Goal: Task Accomplishment & Management: Manage account settings

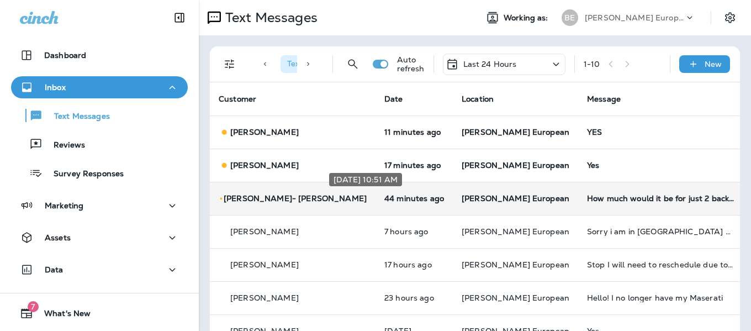
click at [384, 197] on p "44 minutes ago" at bounding box center [414, 198] width 60 height 9
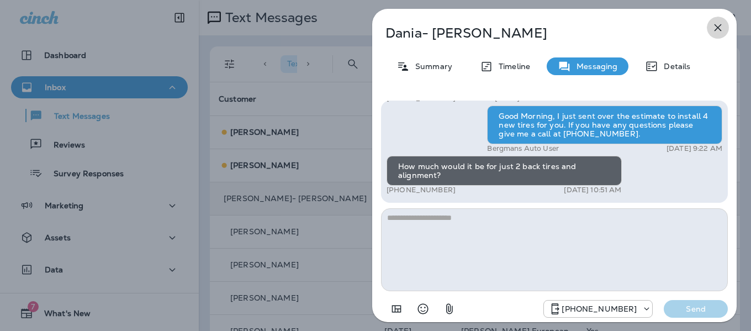
click at [718, 28] on icon "button" at bounding box center [717, 27] width 7 height 7
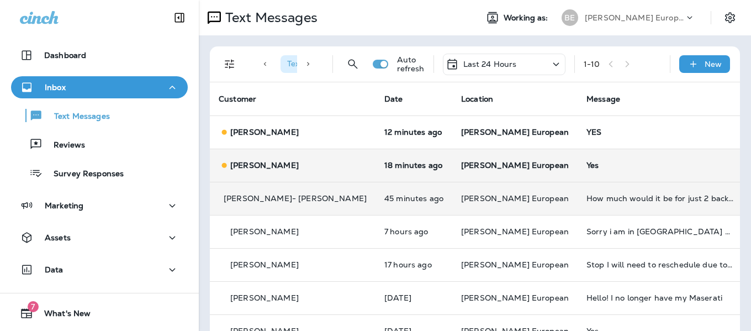
click at [287, 166] on div "[PERSON_NAME]" at bounding box center [293, 166] width 148 height 12
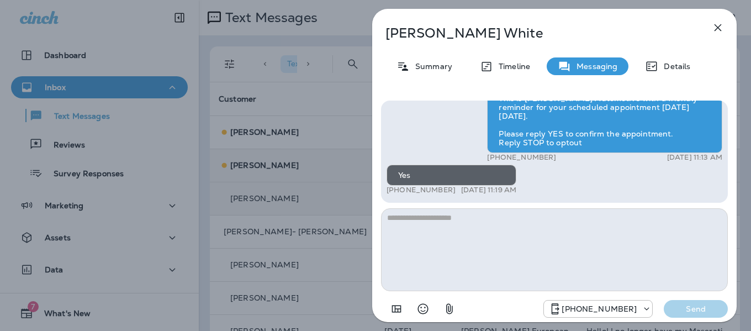
click at [724, 25] on button "button" at bounding box center [718, 28] width 22 height 22
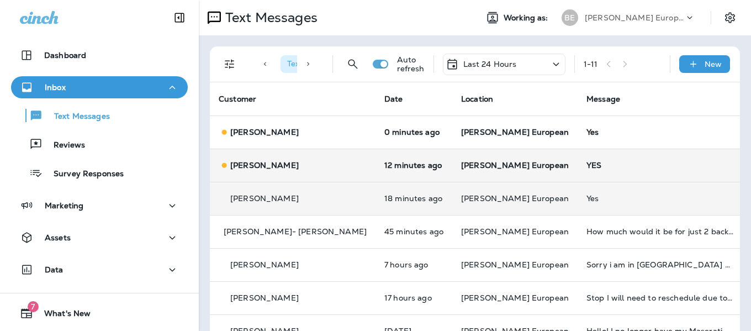
click at [278, 162] on p "[PERSON_NAME]" at bounding box center [264, 165] width 68 height 9
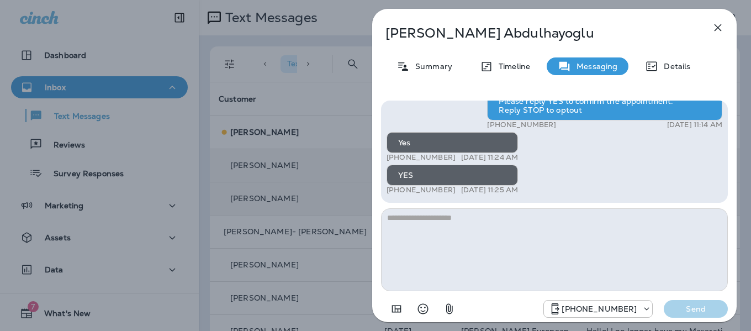
click at [716, 26] on icon "button" at bounding box center [717, 27] width 7 height 7
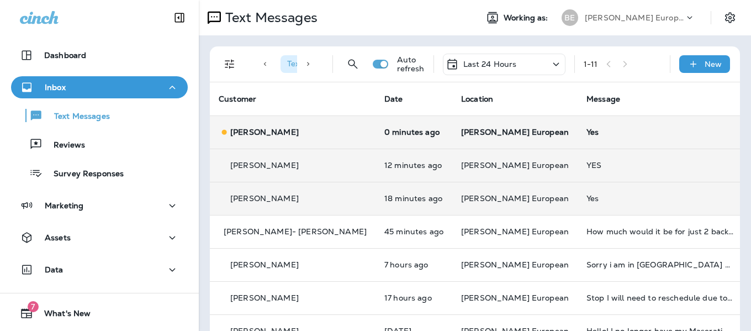
click at [294, 126] on div "[PERSON_NAME]" at bounding box center [293, 132] width 148 height 12
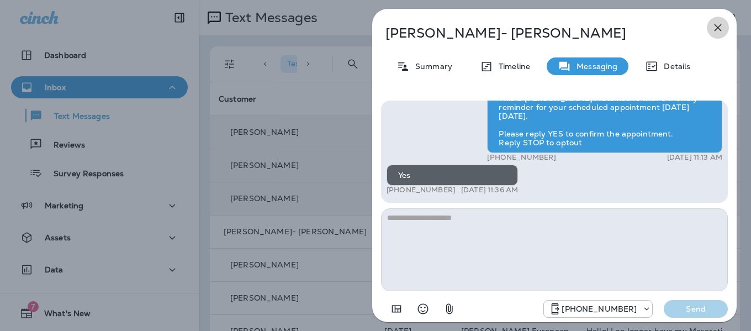
click at [718, 28] on icon "button" at bounding box center [717, 27] width 7 height 7
